Goal: Check status

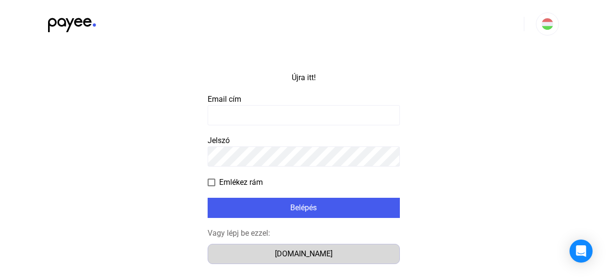
click at [332, 257] on div "Számlázz.hu" at bounding box center [304, 255] width 186 height 12
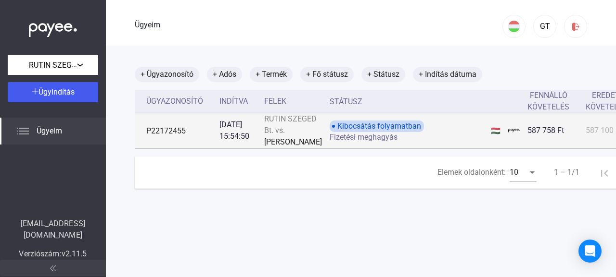
click at [380, 149] on td "Kibocsátás folyamatban Fizetési meghagyás" at bounding box center [406, 130] width 161 height 35
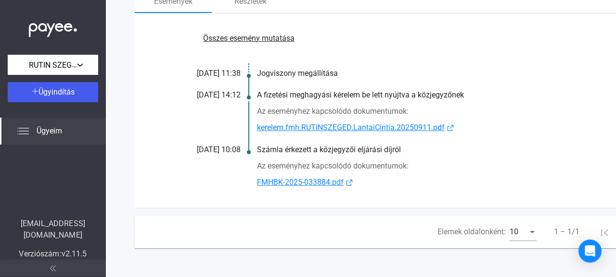
scroll to position [192, 0]
